Goal: Complete application form

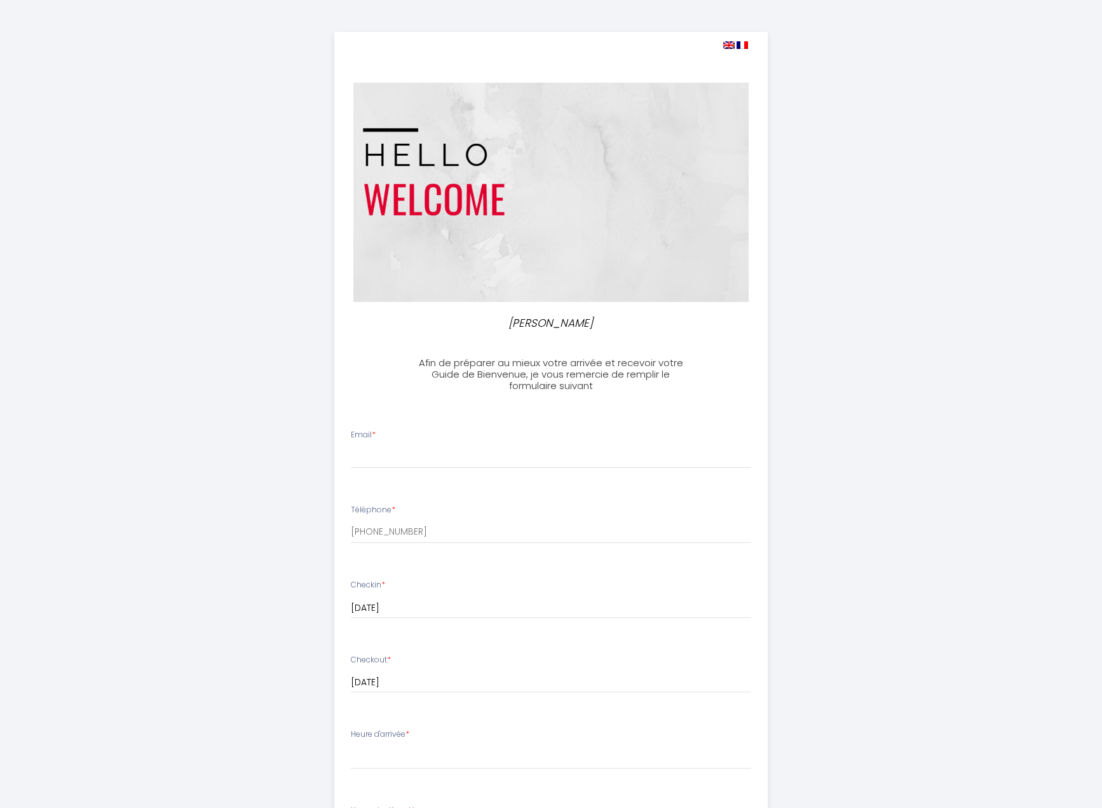
select select
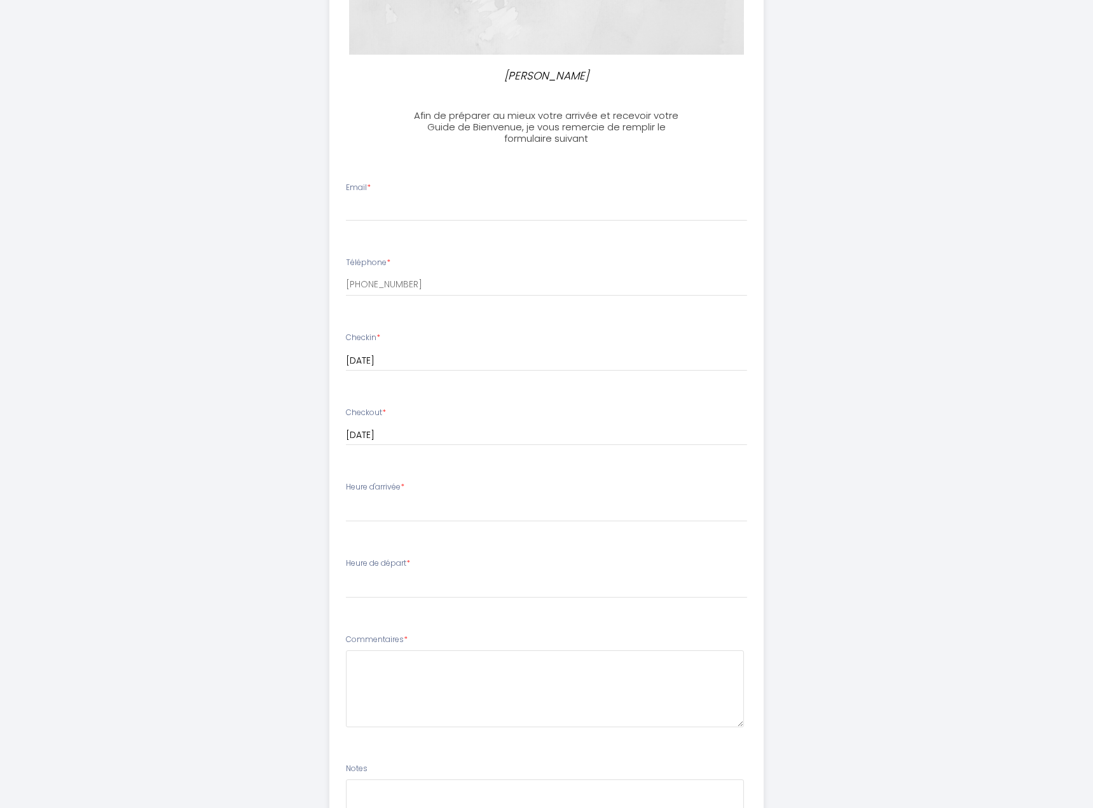
scroll to position [254, 0]
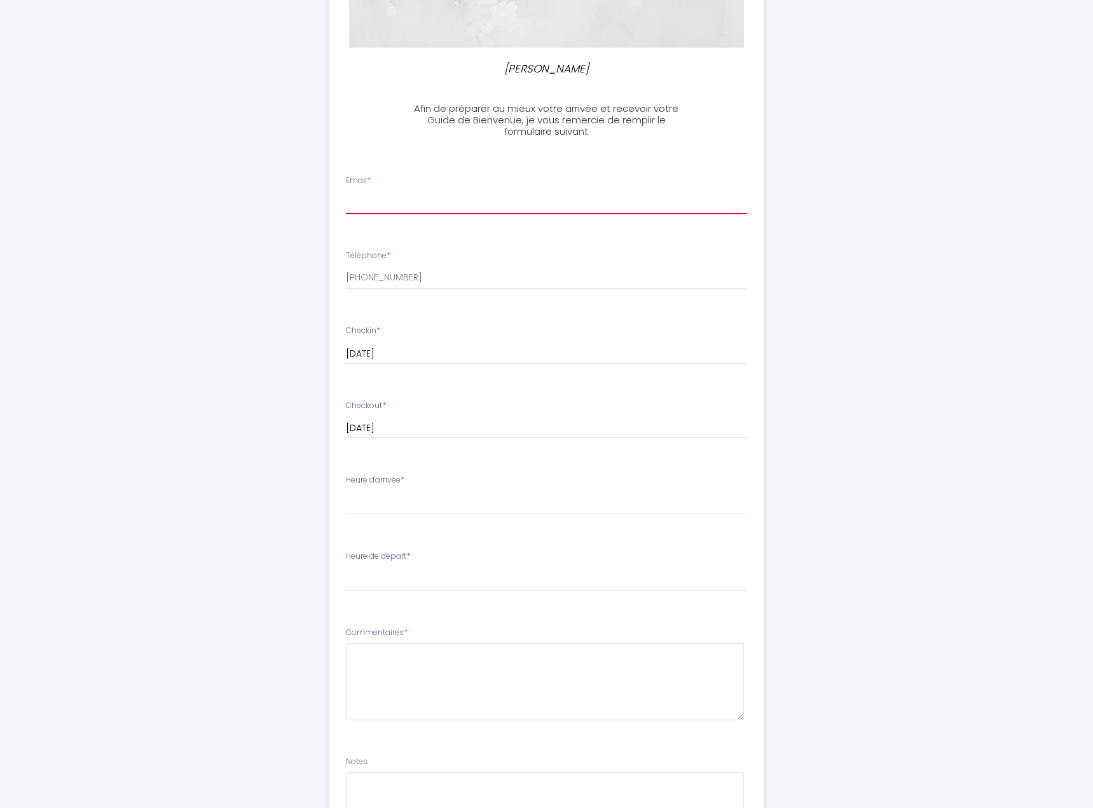
click at [508, 198] on input "Email *" at bounding box center [546, 202] width 401 height 23
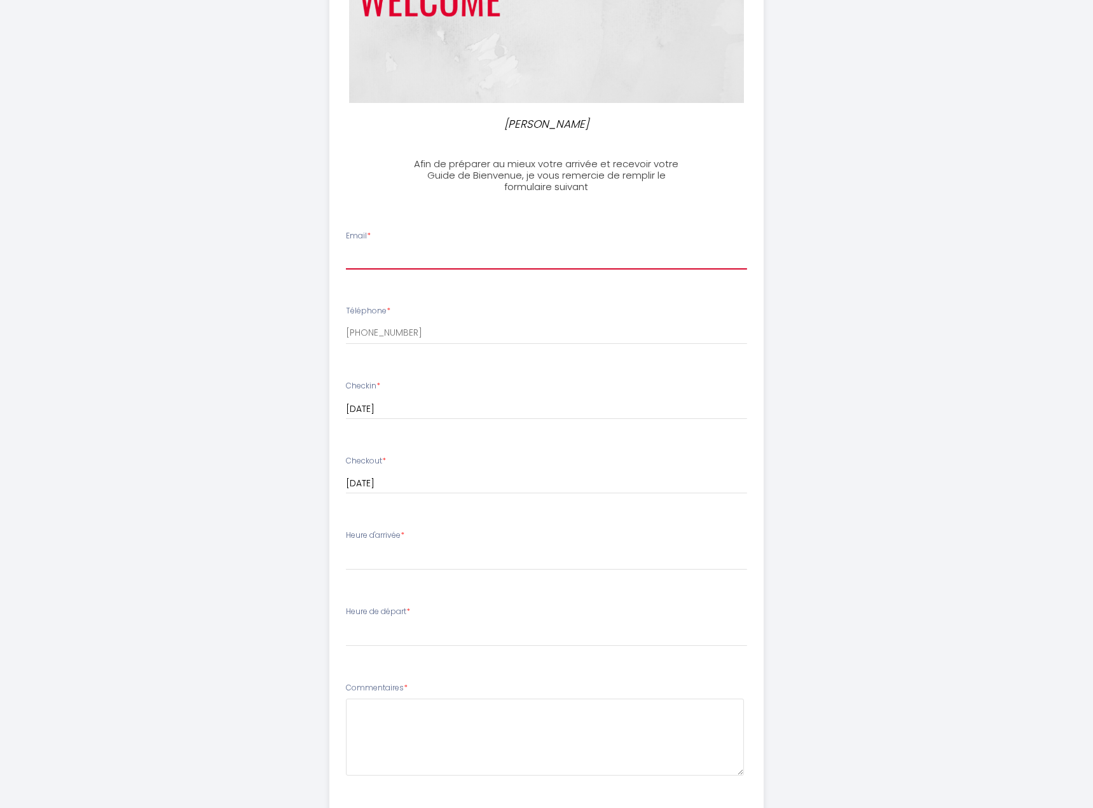
scroll to position [191, 0]
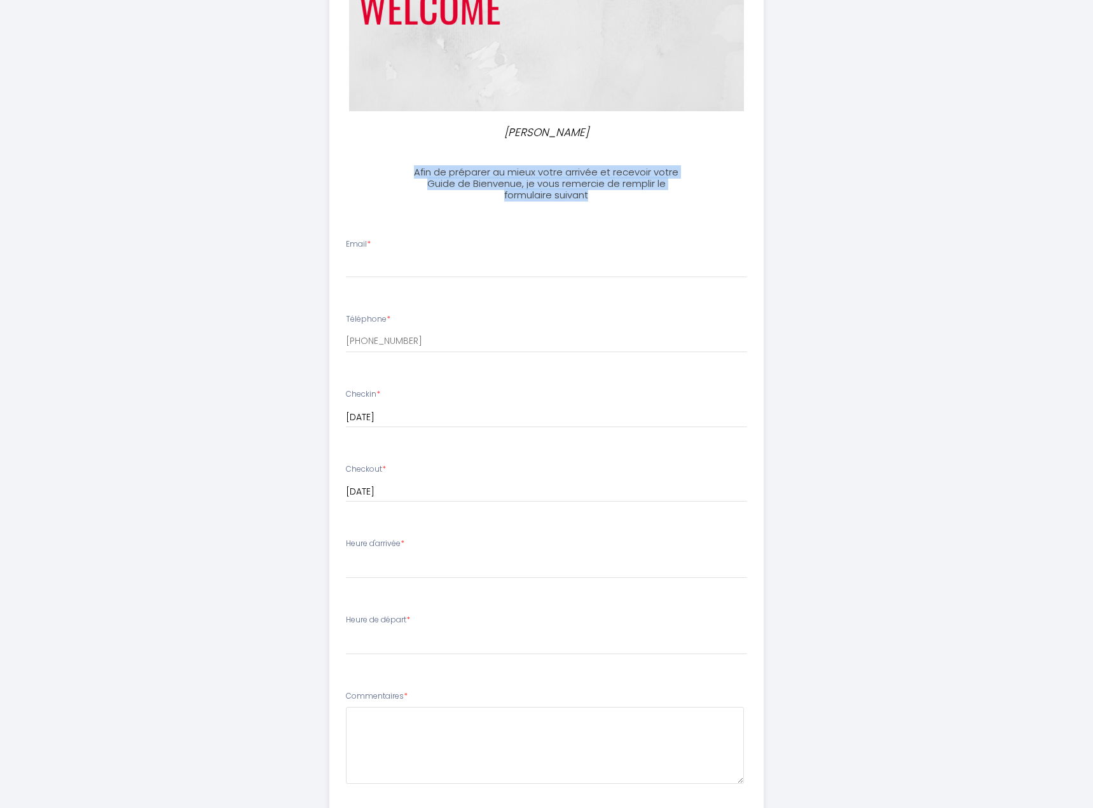
drag, startPoint x: 412, startPoint y: 169, endPoint x: 666, endPoint y: 198, distance: 255.3
click at [666, 198] on h3 "Afin de préparer au mieux votre arrivée et recevoir votre Guide de Bienvenue, j…" at bounding box center [546, 184] width 283 height 34
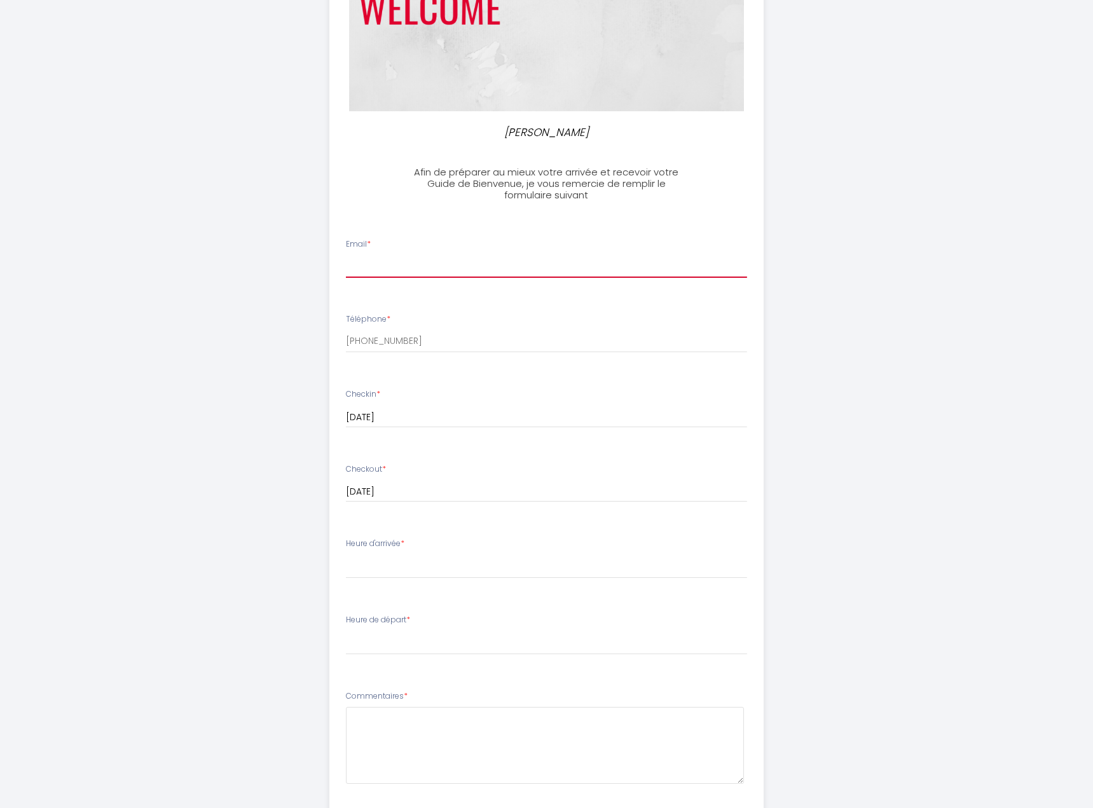
click at [601, 265] on input "Email *" at bounding box center [546, 266] width 401 height 23
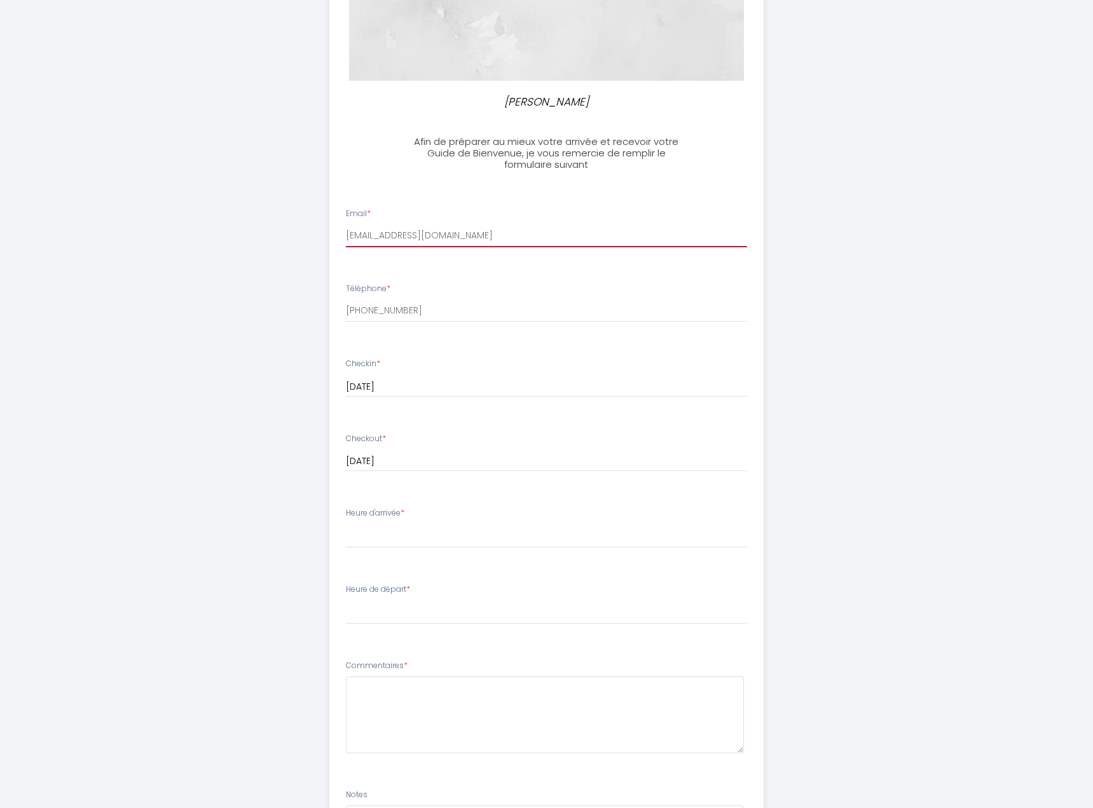
scroll to position [381, 0]
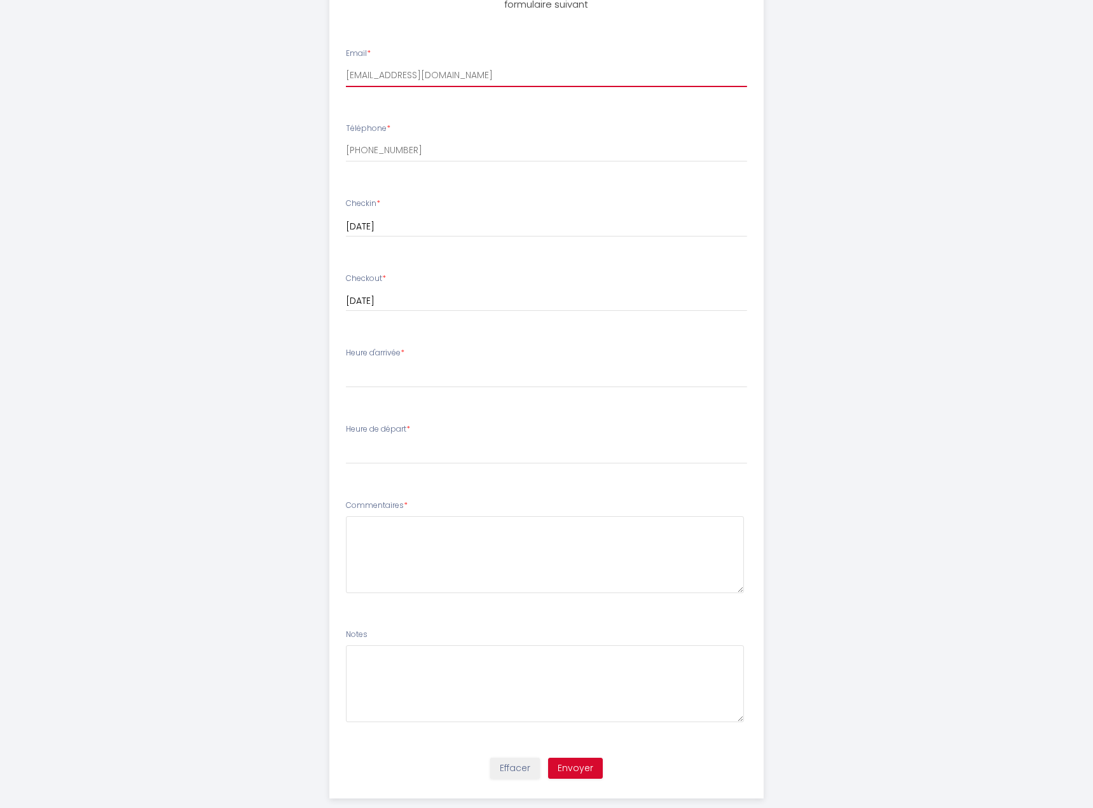
type input "[EMAIL_ADDRESS][DOMAIN_NAME]"
drag, startPoint x: 345, startPoint y: 349, endPoint x: 414, endPoint y: 350, distance: 68.6
click at [414, 350] on li "Heure d'arrivée * 17:00 17:30 18:00 18:30 19:00 19:30 20:00 20:30 21:00 21:30 2…" at bounding box center [546, 373] width 433 height 69
click at [417, 371] on select "17:00 17:30 18:00 18:30 19:00 19:30 20:00 20:30 21:00 21:30 22:00" at bounding box center [546, 376] width 401 height 24
select select "17:00"
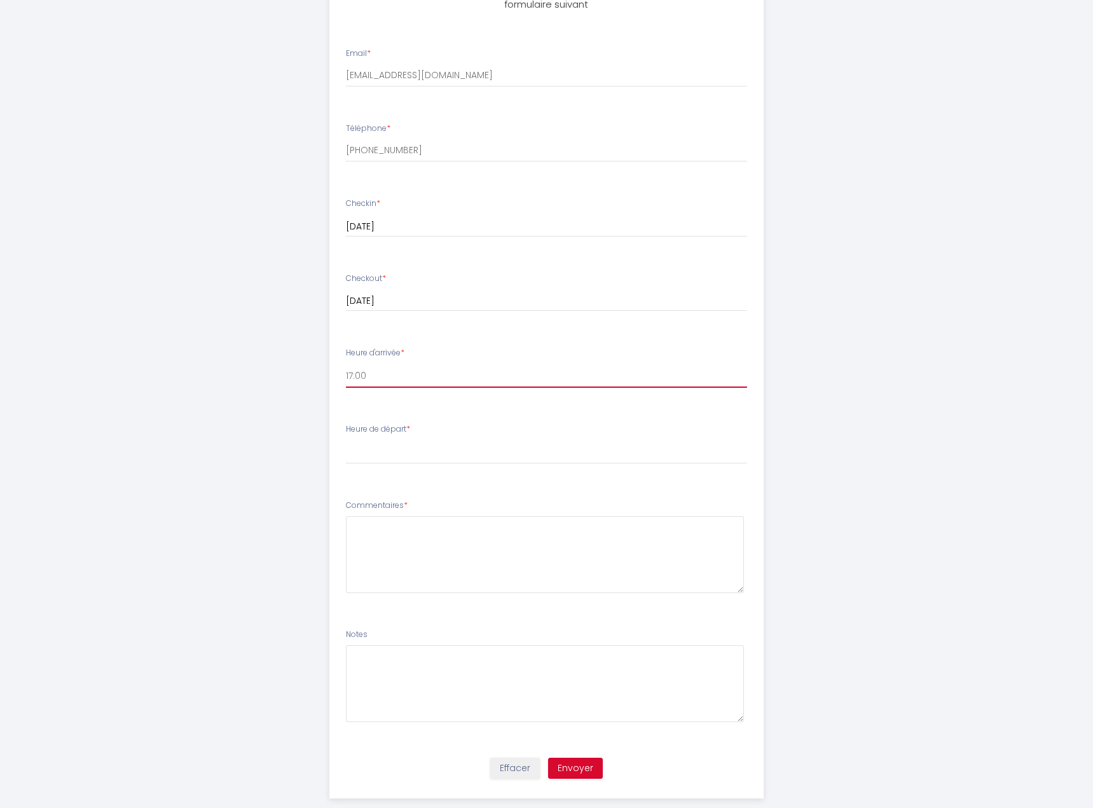
click at [346, 364] on select "17:00 17:30 18:00 18:30 19:00 19:30 20:00 20:30 21:00 21:30 22:00" at bounding box center [546, 376] width 401 height 24
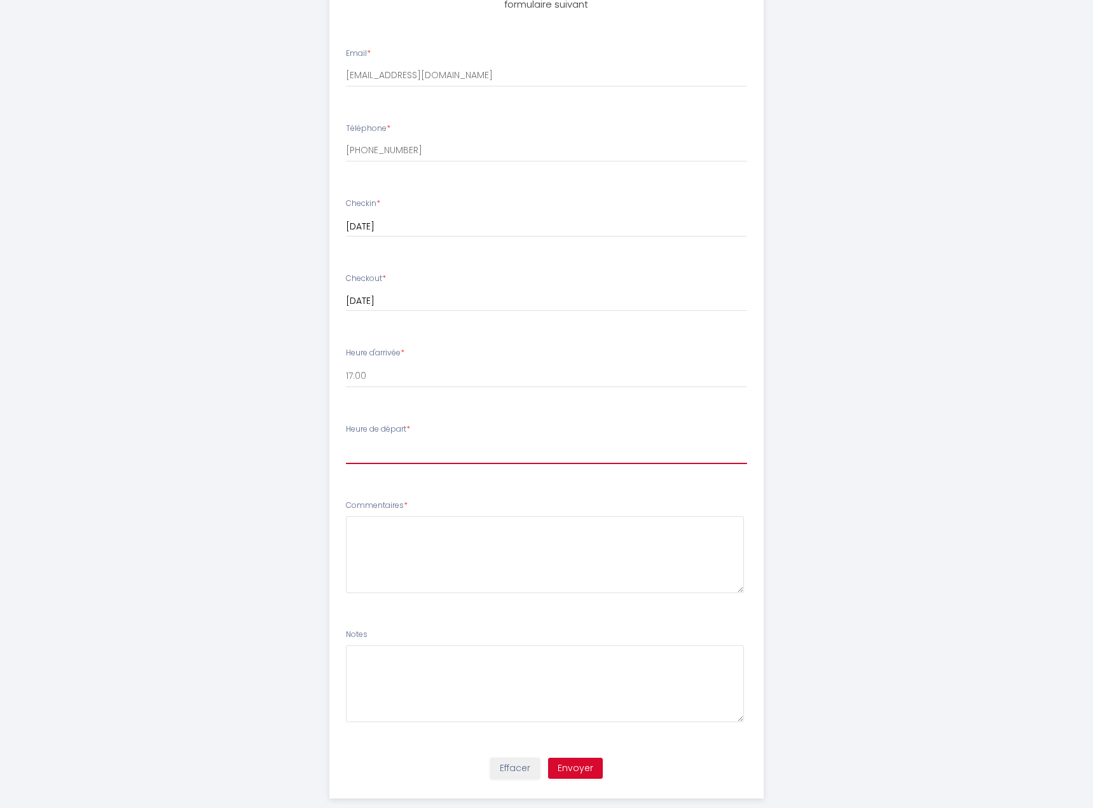
click at [410, 457] on select "00:00 00:30 01:00 01:30 02:00 02:30 03:00 03:30 04:00 04:30 05:00 05:30 06:00 0…" at bounding box center [546, 452] width 401 height 24
click at [268, 432] on div "[PERSON_NAME] de préparer au mieux votre arrivée et recevoir votre Guide de Bie…" at bounding box center [546, 224] width 651 height 1211
click at [400, 462] on select "00:00 00:30 01:00 01:30 02:00 02:30 03:00 03:30 04:00 04:30 05:00 05:30 06:00 0…" at bounding box center [546, 452] width 401 height 24
select select "11:00"
click at [346, 440] on select "00:00 00:30 01:00 01:30 02:00 02:30 03:00 03:30 04:00 04:30 05:00 05:30 06:00 0…" at bounding box center [546, 452] width 401 height 24
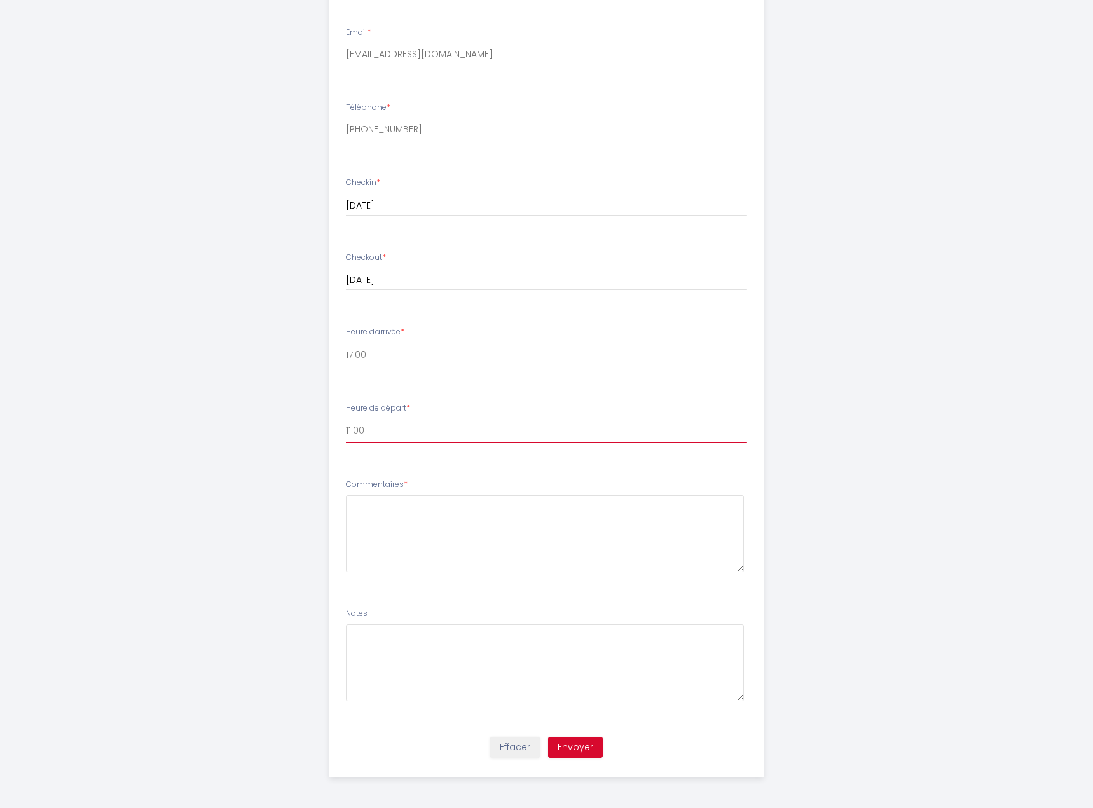
scroll to position [404, 0]
drag, startPoint x: 343, startPoint y: 482, endPoint x: 412, endPoint y: 482, distance: 69.3
click at [412, 482] on li "Commentaires *" at bounding box center [546, 530] width 433 height 121
click at [442, 587] on li "Commentaires *" at bounding box center [546, 530] width 433 height 121
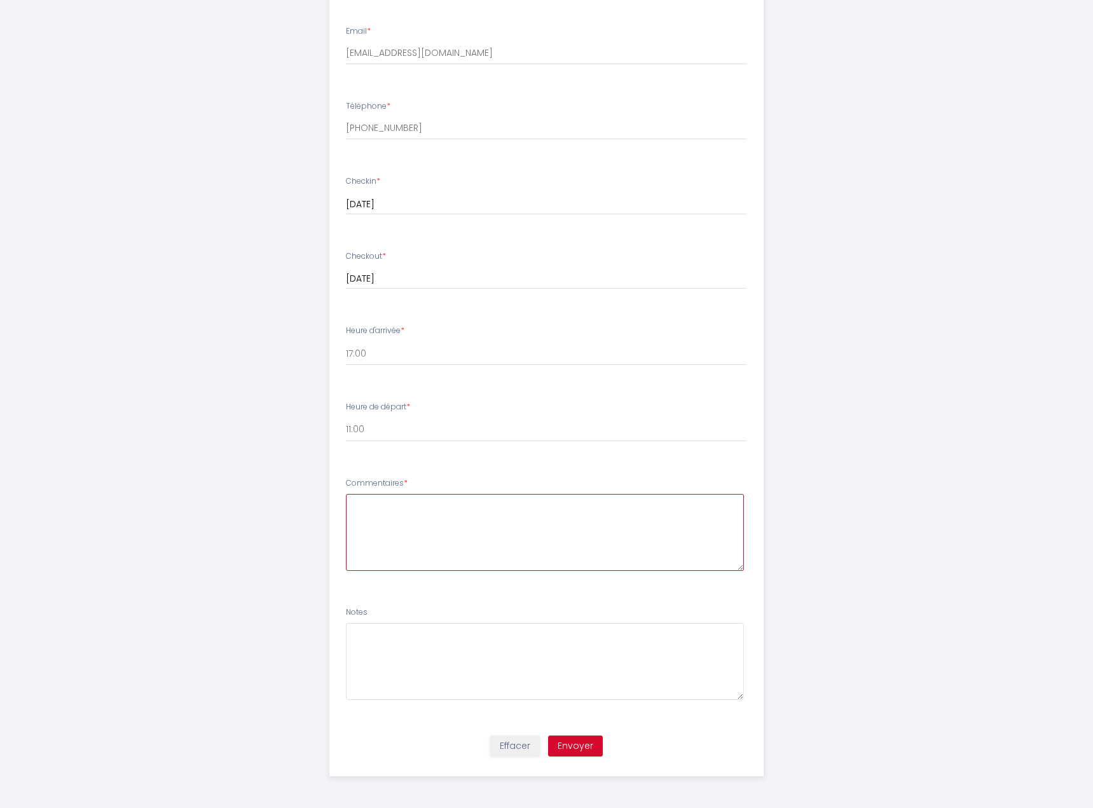
click at [451, 517] on textarea at bounding box center [545, 532] width 398 height 77
drag, startPoint x: 346, startPoint y: 484, endPoint x: 402, endPoint y: 480, distance: 56.7
click at [402, 480] on label "Commentaires *" at bounding box center [377, 483] width 62 height 12
copy label "Commentaires"
click at [445, 522] on textarea at bounding box center [545, 532] width 398 height 77
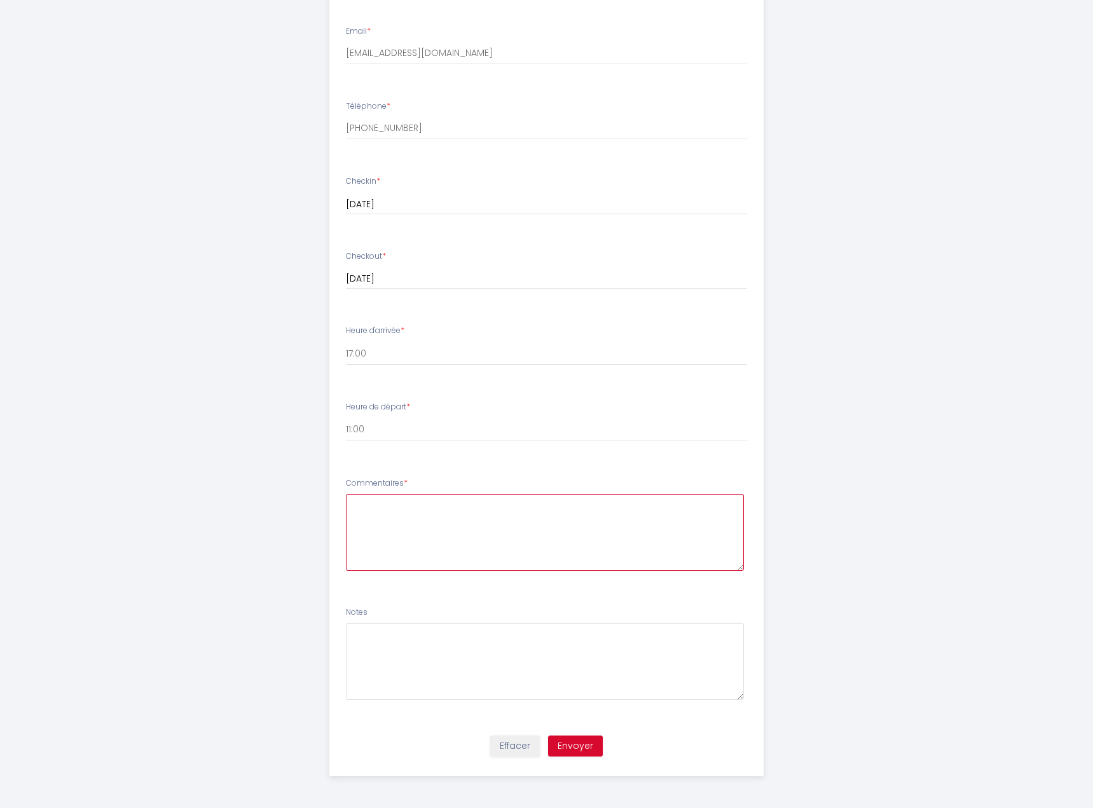
paste textarea "Je suis si heureux d'avoir trouvé un si bel endroit"
type textarea "Je suis si heureux d'avoir trouvé un si bel endroit（by google translate）"
drag, startPoint x: 645, startPoint y: 752, endPoint x: 491, endPoint y: 745, distance: 154.0
click at [492, 745] on div "Effacer Envoyer" at bounding box center [546, 752] width 449 height 48
drag, startPoint x: 467, startPoint y: 746, endPoint x: 613, endPoint y: 744, distance: 146.2
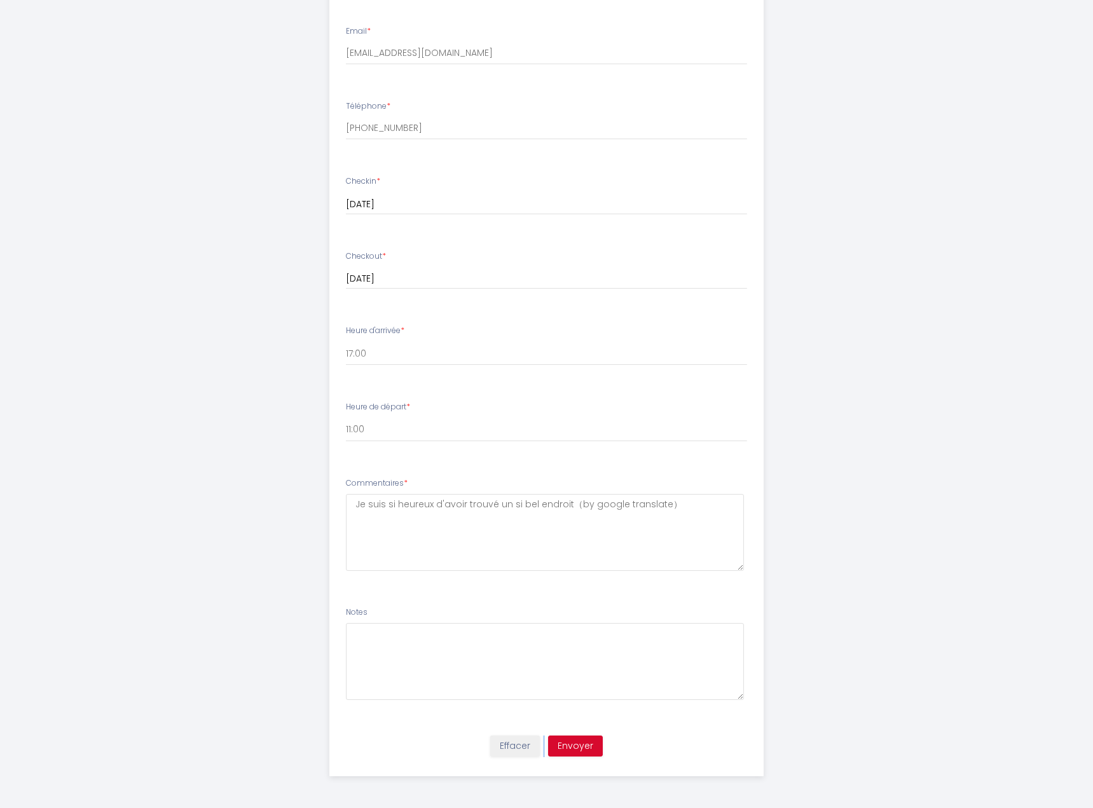
click at [613, 744] on div "Effacer Envoyer" at bounding box center [546, 752] width 449 height 48
click at [578, 746] on button "Envoyer" at bounding box center [575, 746] width 55 height 22
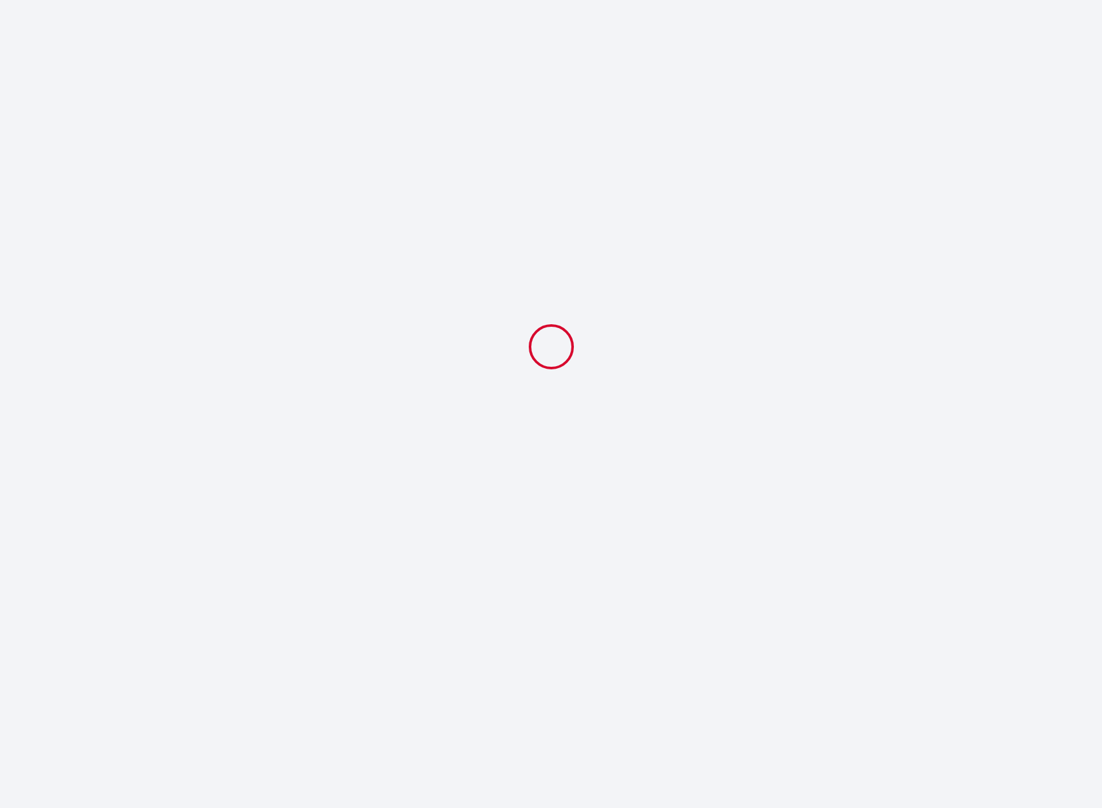
select select "11:00"
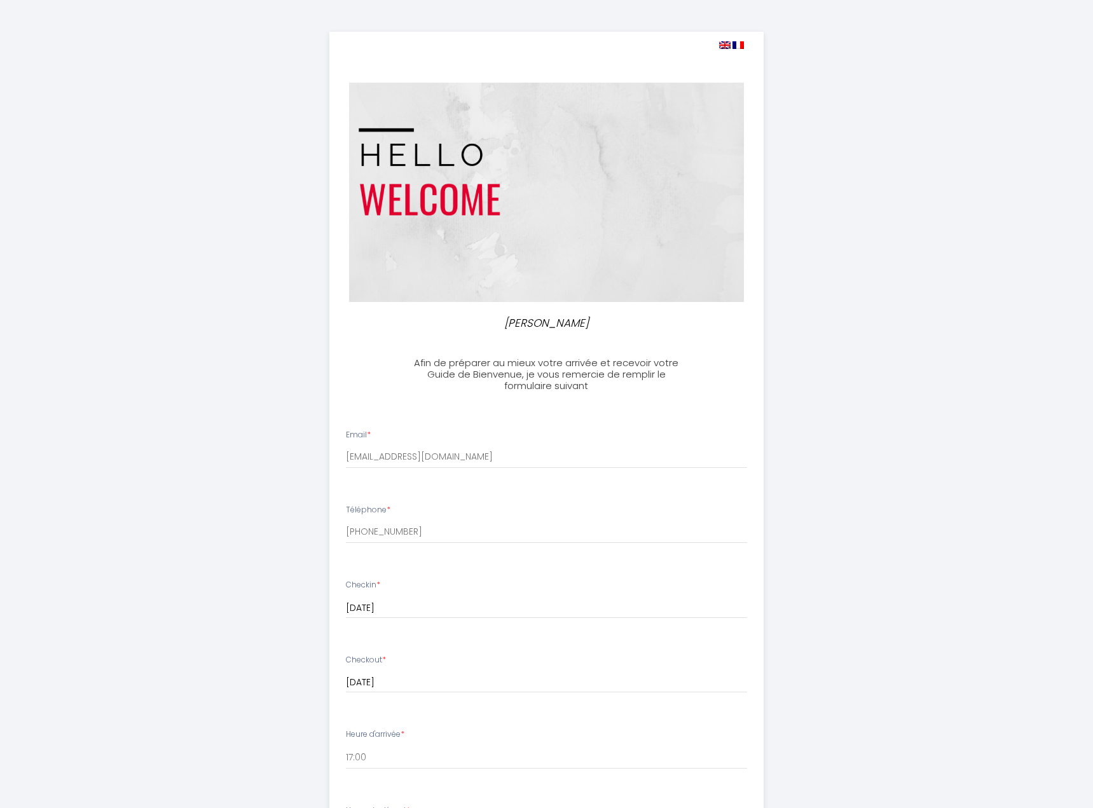
click at [897, 437] on div "[PERSON_NAME] de préparer au mieux votre arrivée et recevoir votre Guide de Bie…" at bounding box center [546, 605] width 1093 height 1211
